Goal: Information Seeking & Learning: Learn about a topic

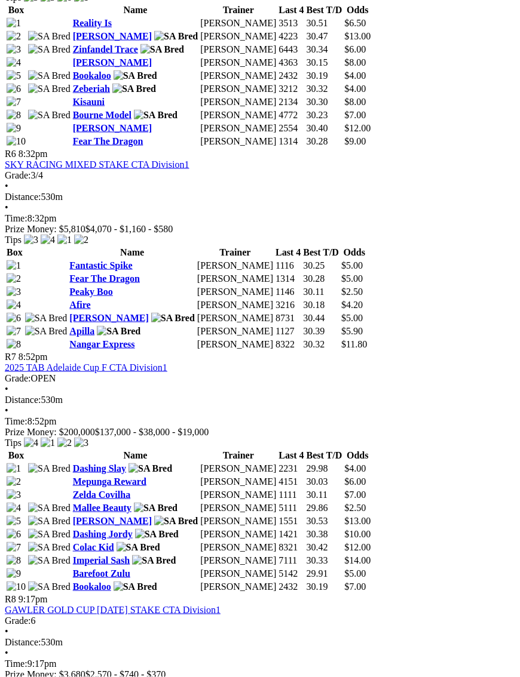
scroll to position [1606, 0]
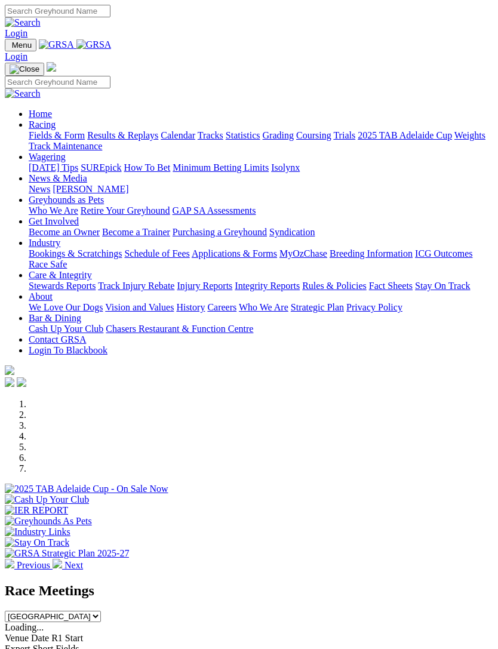
scroll to position [168, 0]
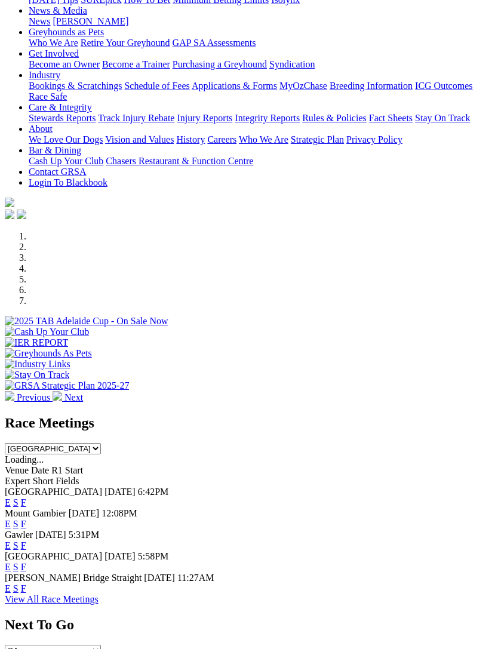
click at [26, 498] on link "F" at bounding box center [23, 503] width 5 height 10
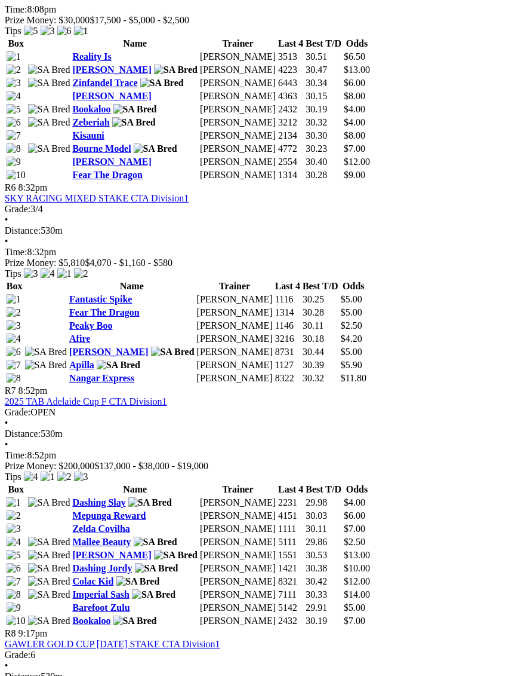
scroll to position [1571, 11]
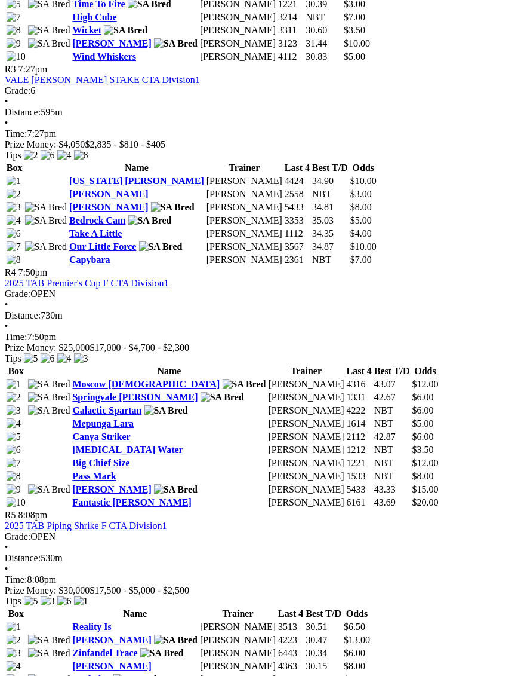
scroll to position [1101, 11]
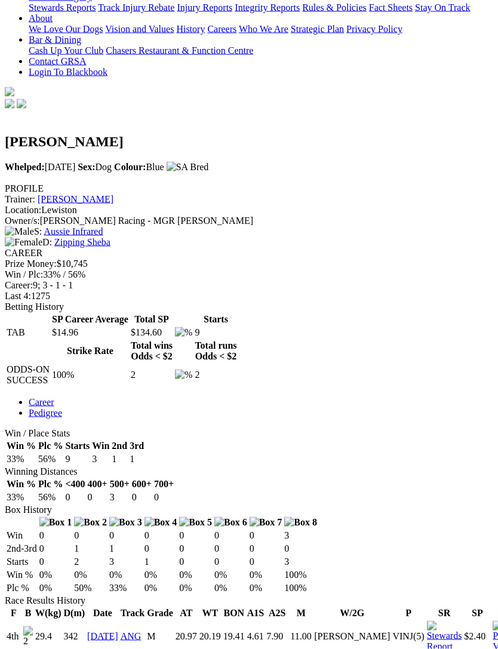
scroll to position [305, 0]
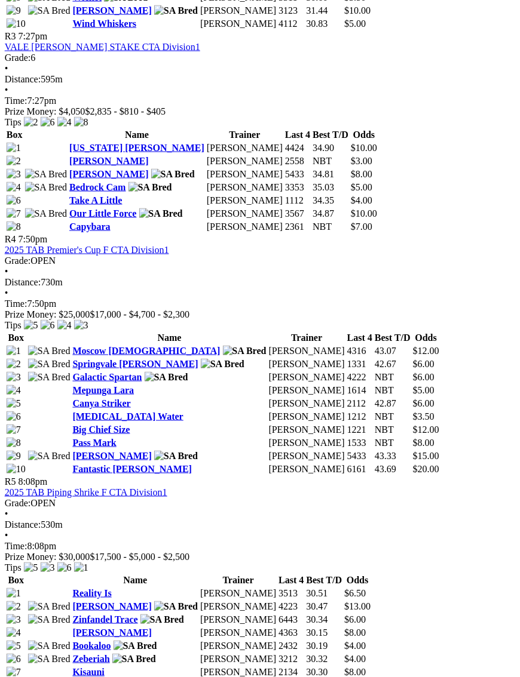
scroll to position [1031, 10]
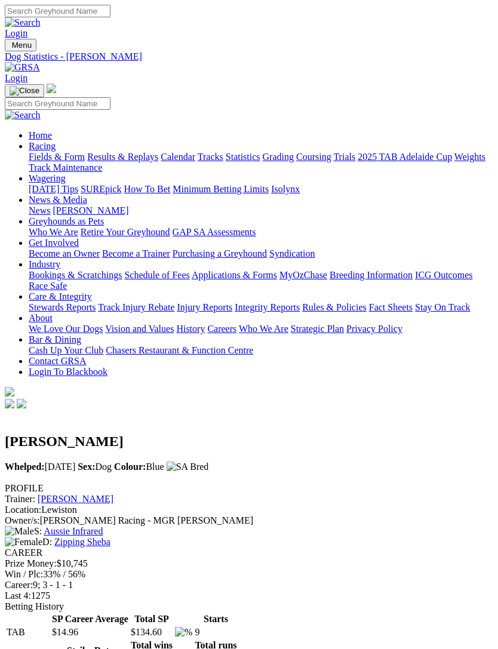
scroll to position [318, 0]
